Goal: Check status: Check status

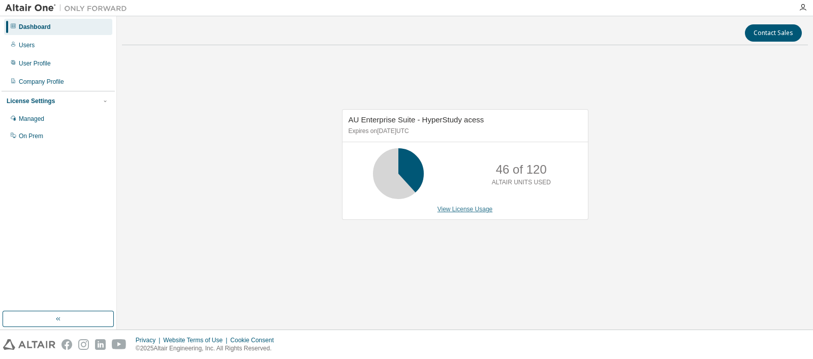
click at [472, 210] on link "View License Usage" at bounding box center [464, 209] width 55 height 7
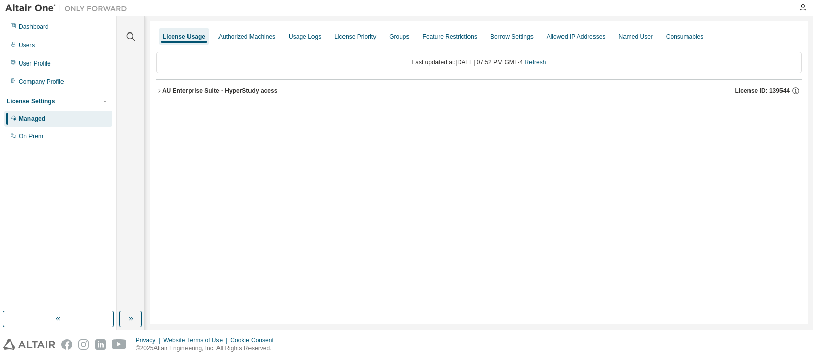
click at [168, 89] on div "AU Enterprise Suite - HyperStudy acess" at bounding box center [219, 91] width 115 height 8
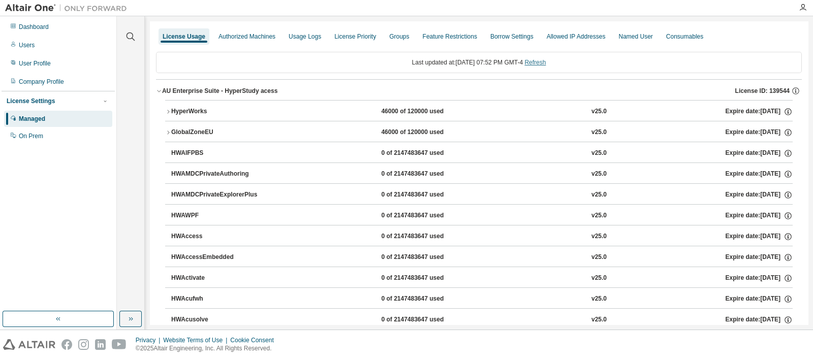
click at [543, 64] on link "Refresh" at bounding box center [534, 62] width 21 height 7
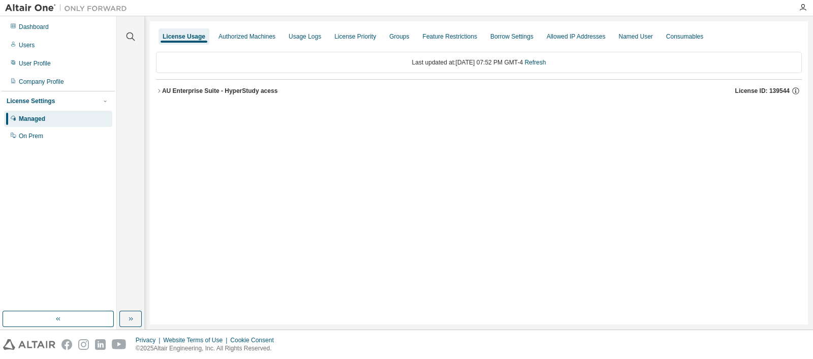
click at [236, 94] on div "AU Enterprise Suite - HyperStudy acess" at bounding box center [219, 91] width 115 height 8
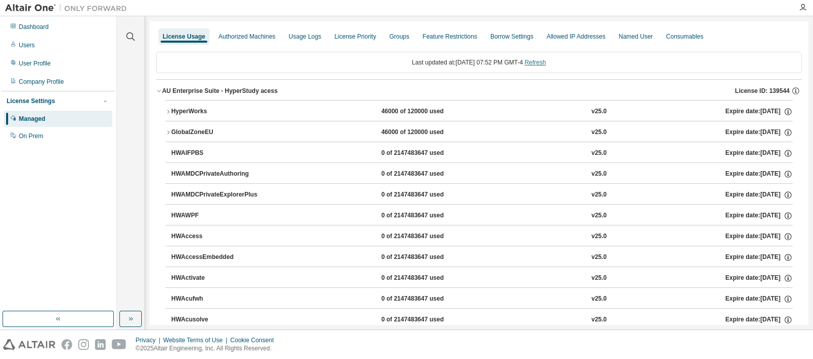
click at [540, 65] on link "Refresh" at bounding box center [534, 62] width 21 height 7
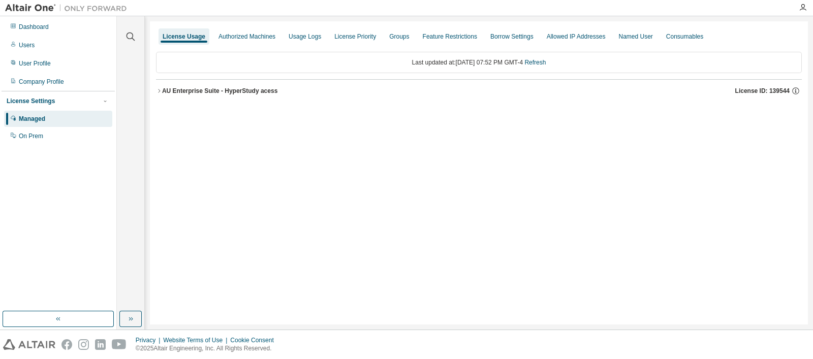
click at [223, 92] on div "AU Enterprise Suite - HyperStudy acess" at bounding box center [219, 91] width 115 height 8
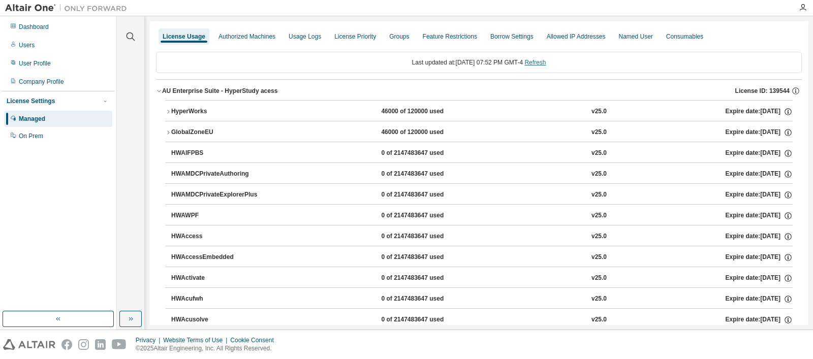
click at [545, 65] on link "Refresh" at bounding box center [534, 62] width 21 height 7
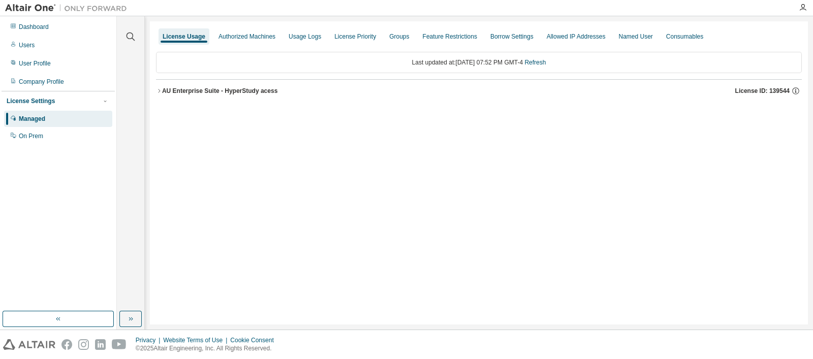
click at [292, 86] on div "AU Enterprise Suite - HyperStudy acess License ID: 139544" at bounding box center [481, 90] width 639 height 9
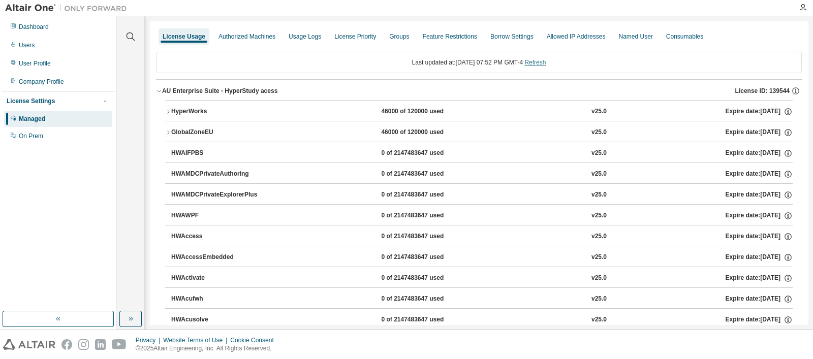
click at [544, 59] on link "Refresh" at bounding box center [534, 62] width 21 height 7
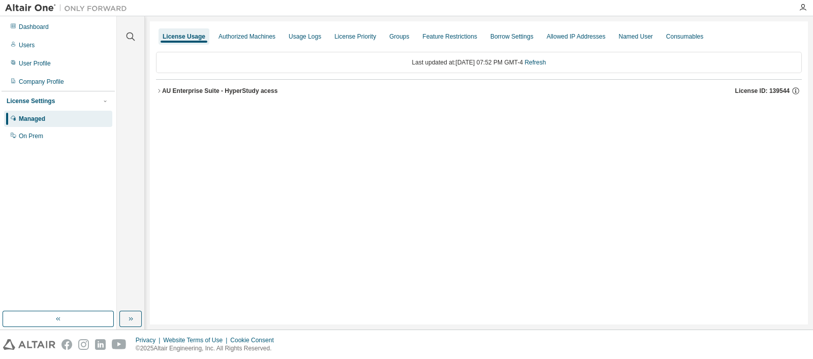
click at [318, 92] on div "AU Enterprise Suite - HyperStudy acess License ID: 139544" at bounding box center [481, 90] width 639 height 9
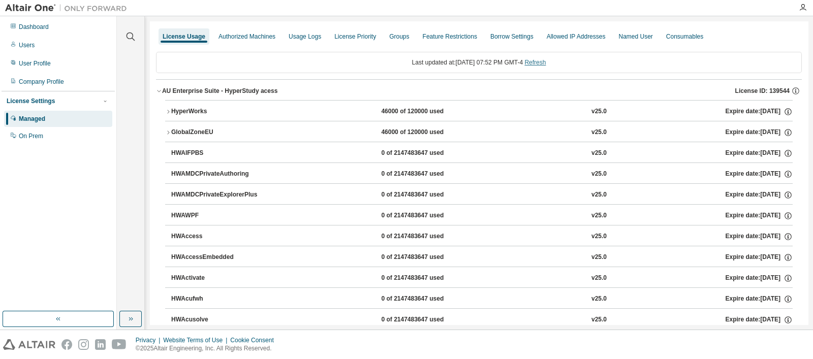
click at [544, 66] on link "Refresh" at bounding box center [534, 62] width 21 height 7
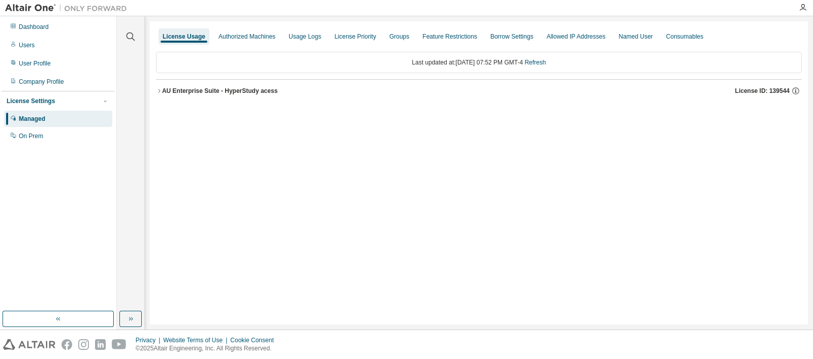
click at [223, 83] on button "AU Enterprise Suite - HyperStudy acess License ID: 139544" at bounding box center [479, 91] width 646 height 22
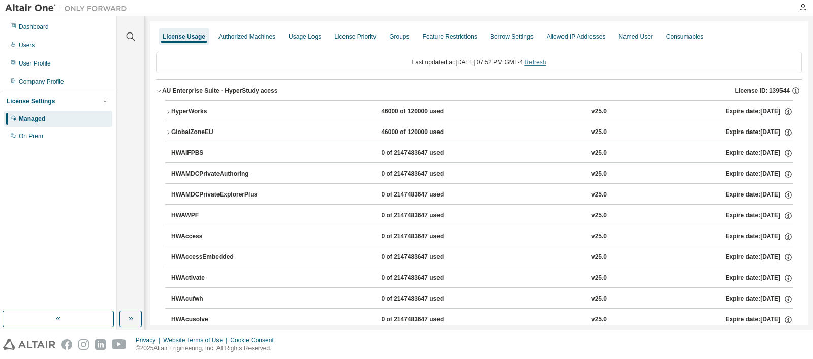
click at [545, 59] on link "Refresh" at bounding box center [534, 62] width 21 height 7
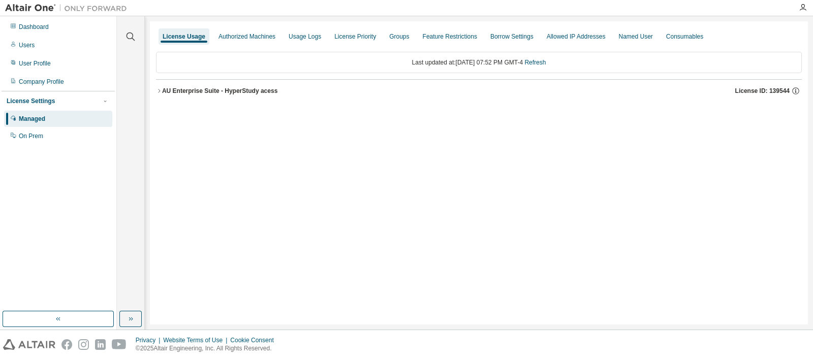
click at [286, 95] on div "AU Enterprise Suite - HyperStudy acess License ID: 139544" at bounding box center [481, 90] width 639 height 9
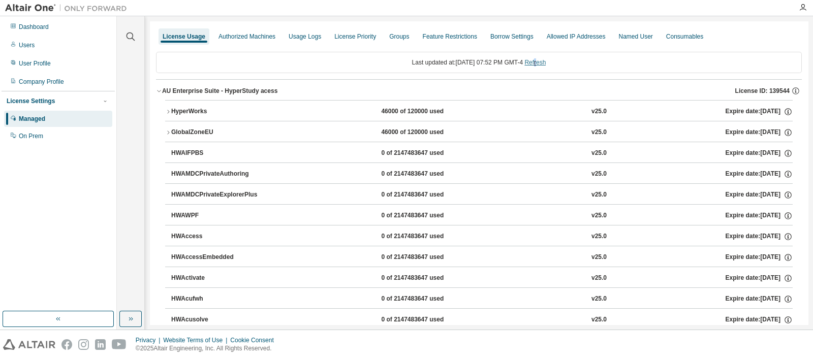
drag, startPoint x: 545, startPoint y: 67, endPoint x: 542, endPoint y: 62, distance: 5.5
click at [542, 62] on div "Last updated at: Sat 2025-08-30 07:52 PM GMT-4 Refresh" at bounding box center [479, 62] width 646 height 21
click at [542, 62] on link "Refresh" at bounding box center [534, 62] width 21 height 7
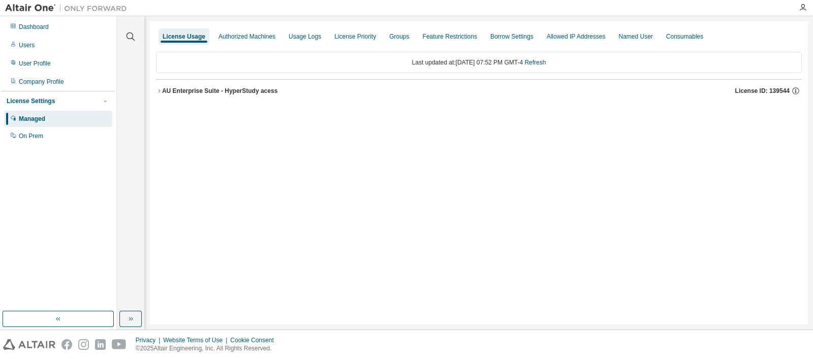
click at [256, 97] on button "AU Enterprise Suite - HyperStudy acess License ID: 139544" at bounding box center [479, 91] width 646 height 22
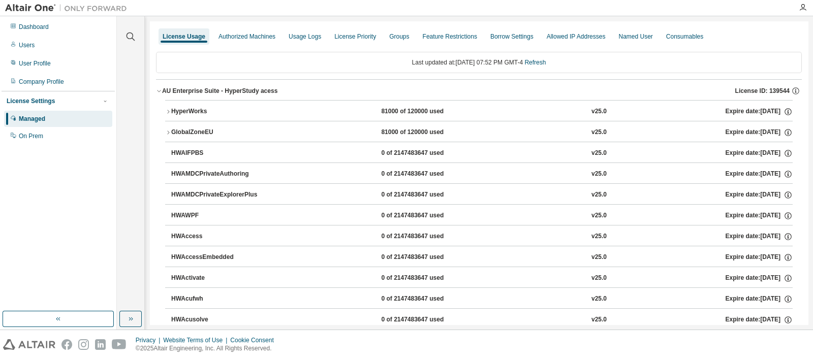
click at [368, 107] on div "HyperWorks 81000 of 120000 used v25.0 Expire date: 2026-01-31" at bounding box center [481, 111] width 621 height 9
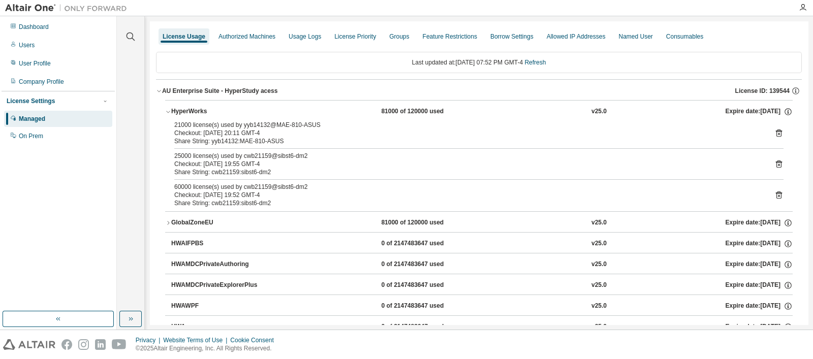
click at [777, 131] on icon at bounding box center [779, 134] width 6 height 8
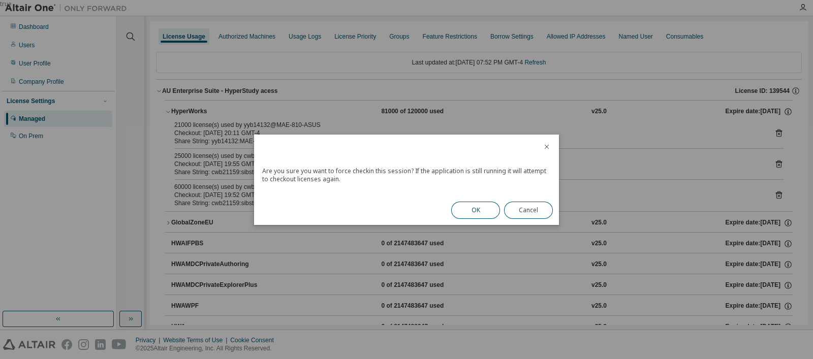
click at [474, 208] on button "OK" at bounding box center [475, 210] width 49 height 17
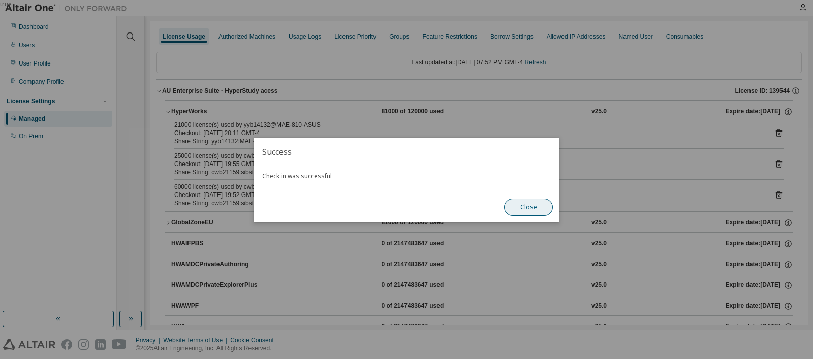
click at [527, 206] on button "Close" at bounding box center [528, 207] width 49 height 17
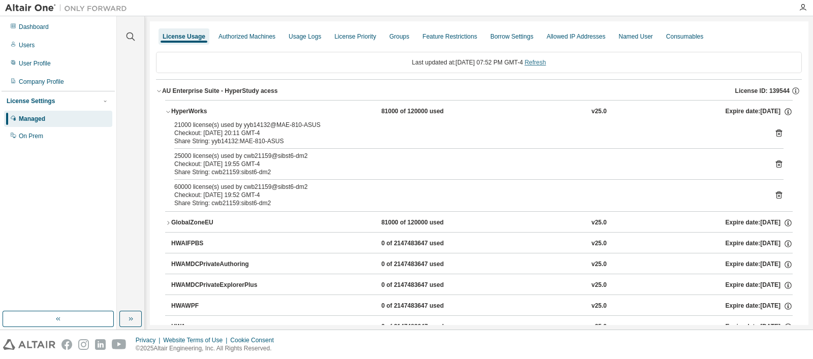
click at [538, 59] on link "Refresh" at bounding box center [534, 62] width 21 height 7
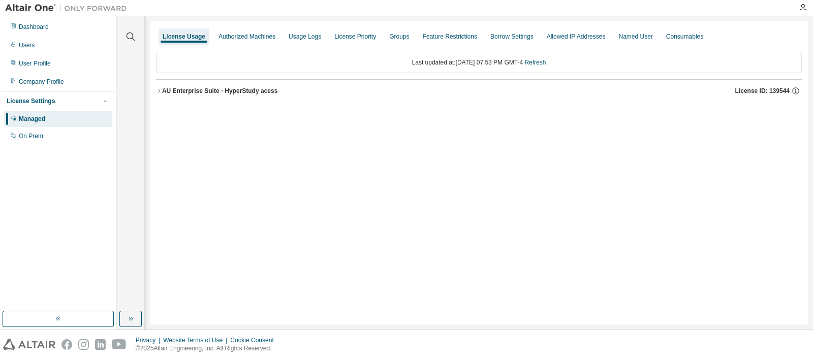
click at [221, 81] on button "AU Enterprise Suite - HyperStudy acess License ID: 139544" at bounding box center [479, 91] width 646 height 22
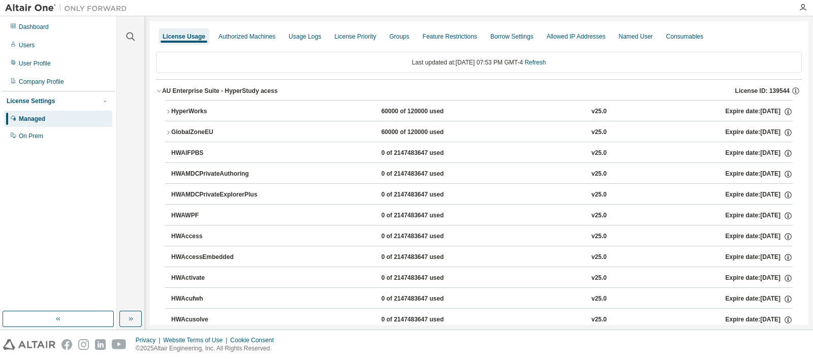
click at [412, 115] on div "60000 of 120000 used" at bounding box center [426, 111] width 91 height 9
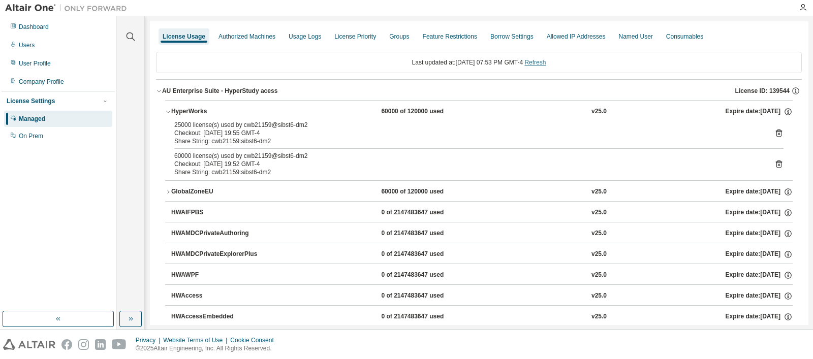
click at [545, 65] on link "Refresh" at bounding box center [534, 62] width 21 height 7
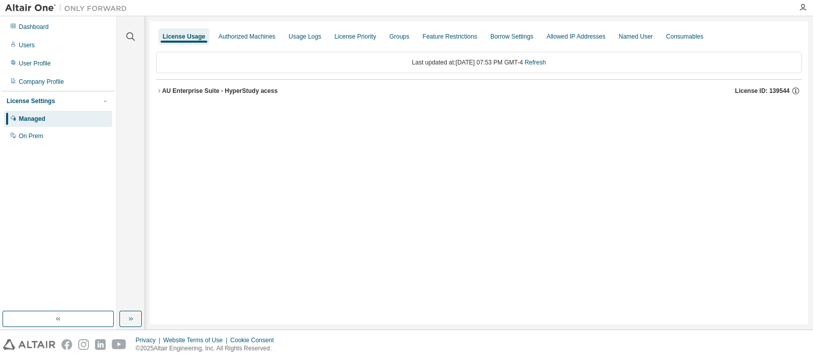
click at [253, 90] on div "AU Enterprise Suite - HyperStudy acess" at bounding box center [219, 91] width 115 height 8
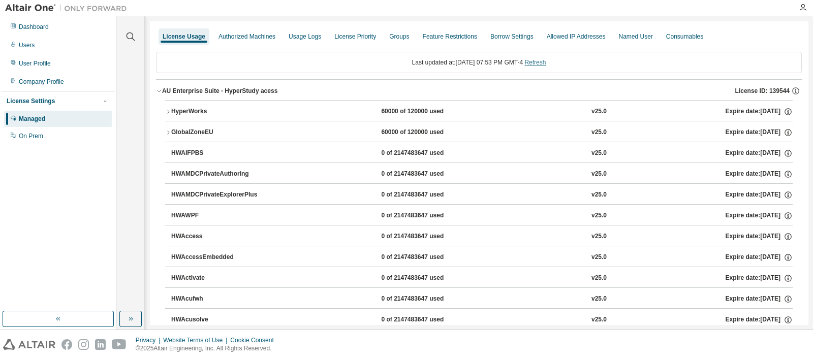
click at [543, 59] on link "Refresh" at bounding box center [534, 62] width 21 height 7
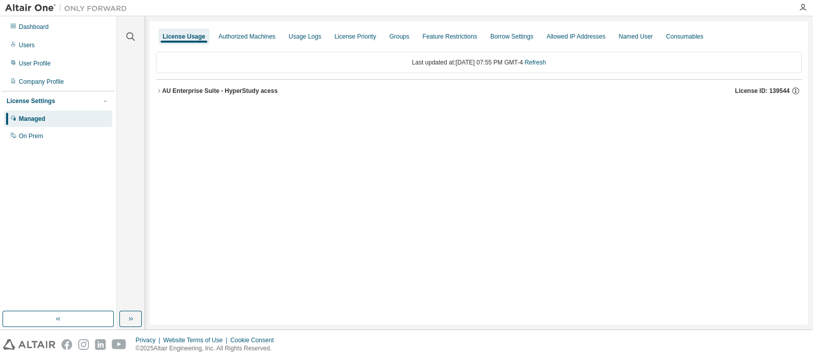
click at [351, 98] on button "AU Enterprise Suite - HyperStudy acess License ID: 139544" at bounding box center [479, 91] width 646 height 22
